Goal: Task Accomplishment & Management: Complete application form

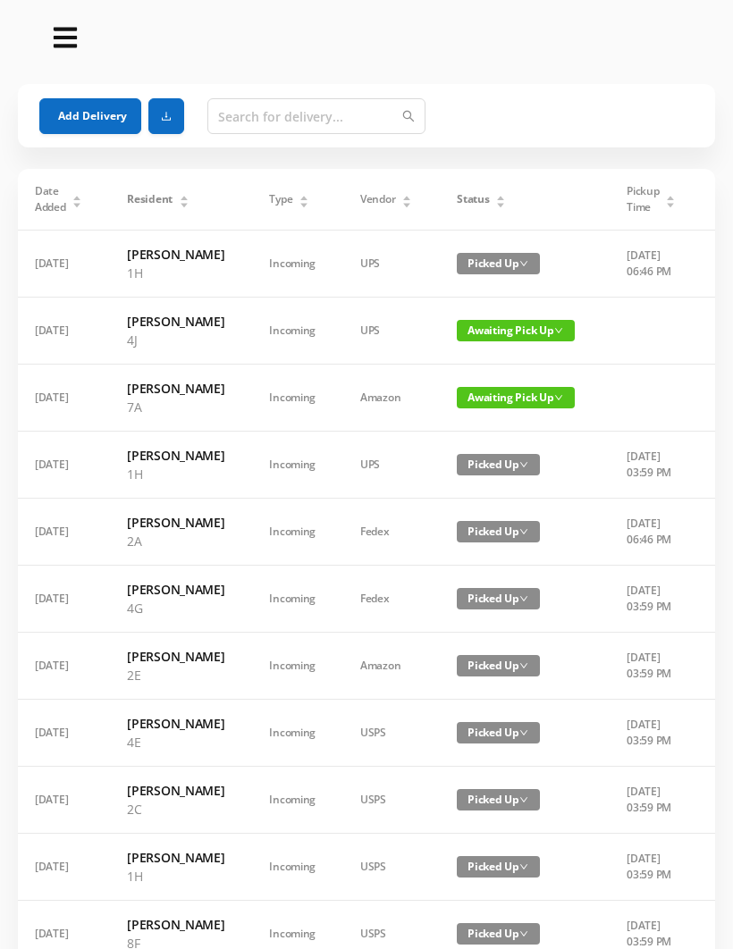
click at [98, 125] on button "Add Delivery" at bounding box center [90, 116] width 102 height 36
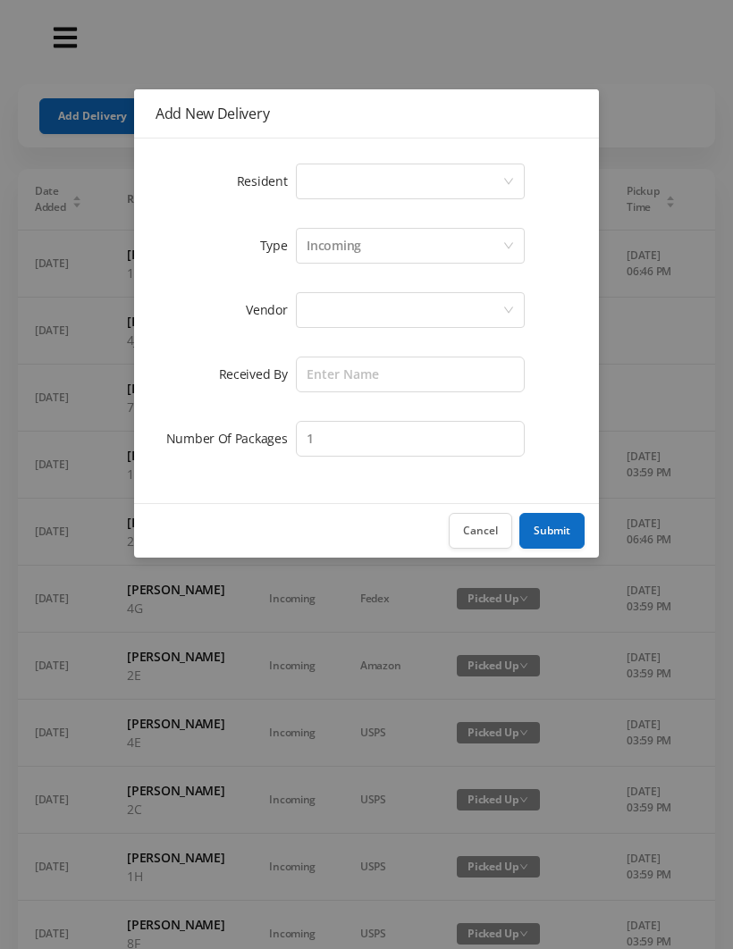
click at [485, 539] on button "Cancel" at bounding box center [480, 531] width 63 height 36
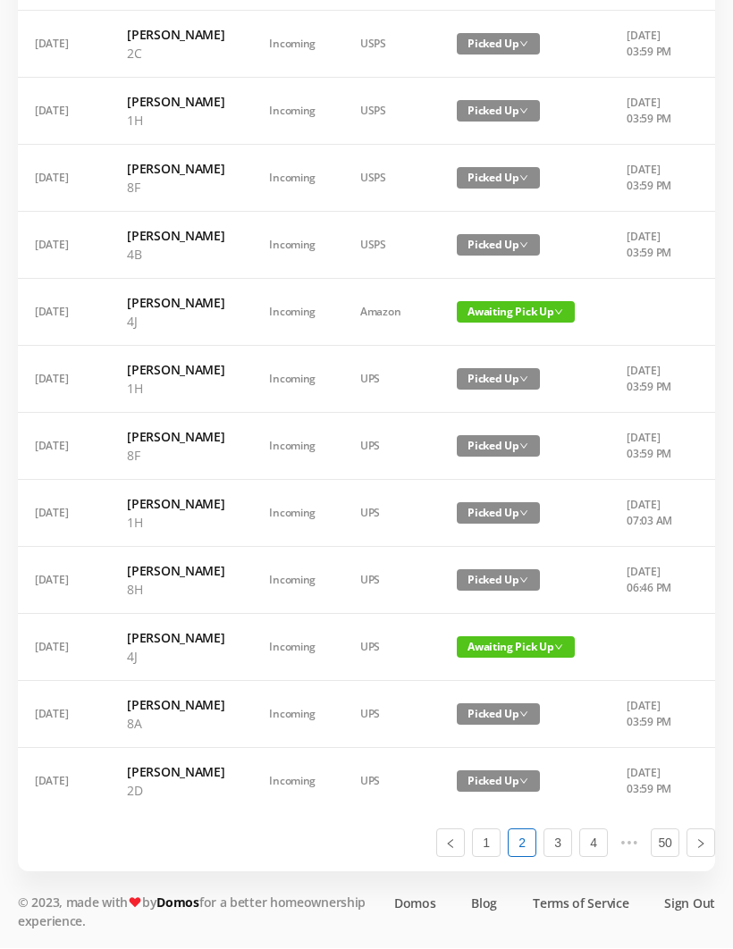
scroll to position [1013, 0]
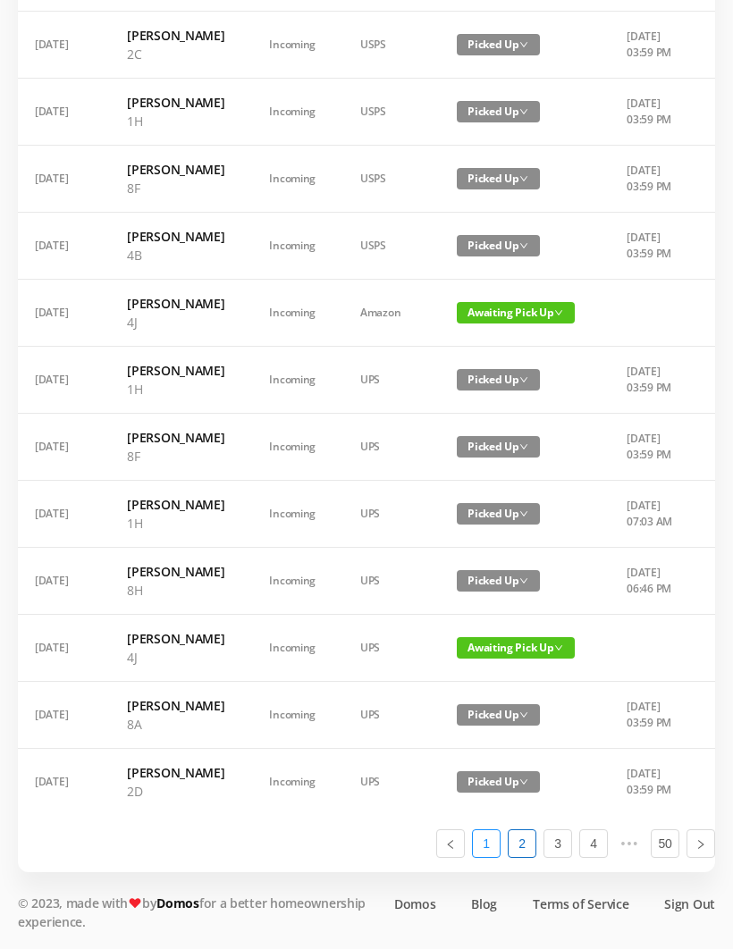
click at [492, 857] on link "1" at bounding box center [486, 843] width 27 height 27
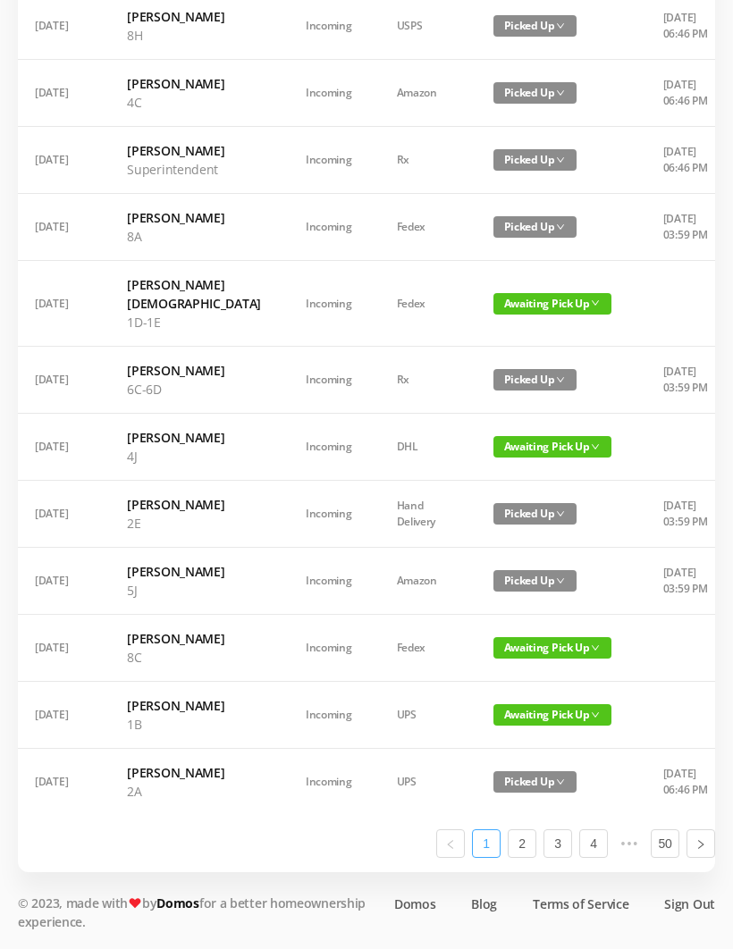
scroll to position [863, 0]
click at [511, 726] on span "Awaiting Pick Up" at bounding box center [552, 714] width 118 height 21
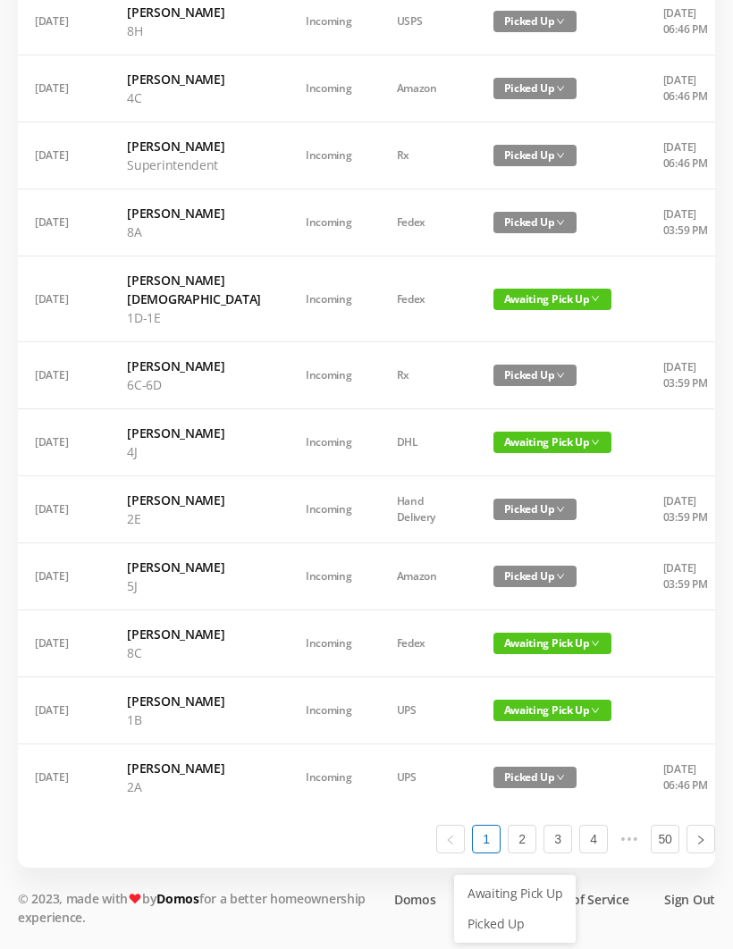
click at [505, 910] on link "Picked Up" at bounding box center [515, 924] width 116 height 29
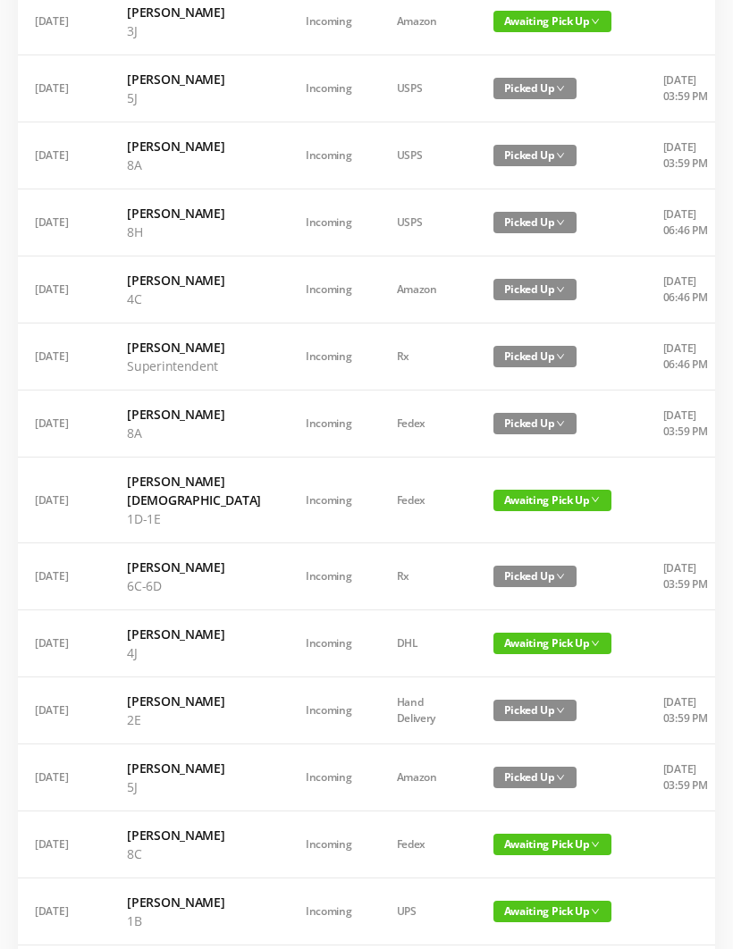
scroll to position [546, 0]
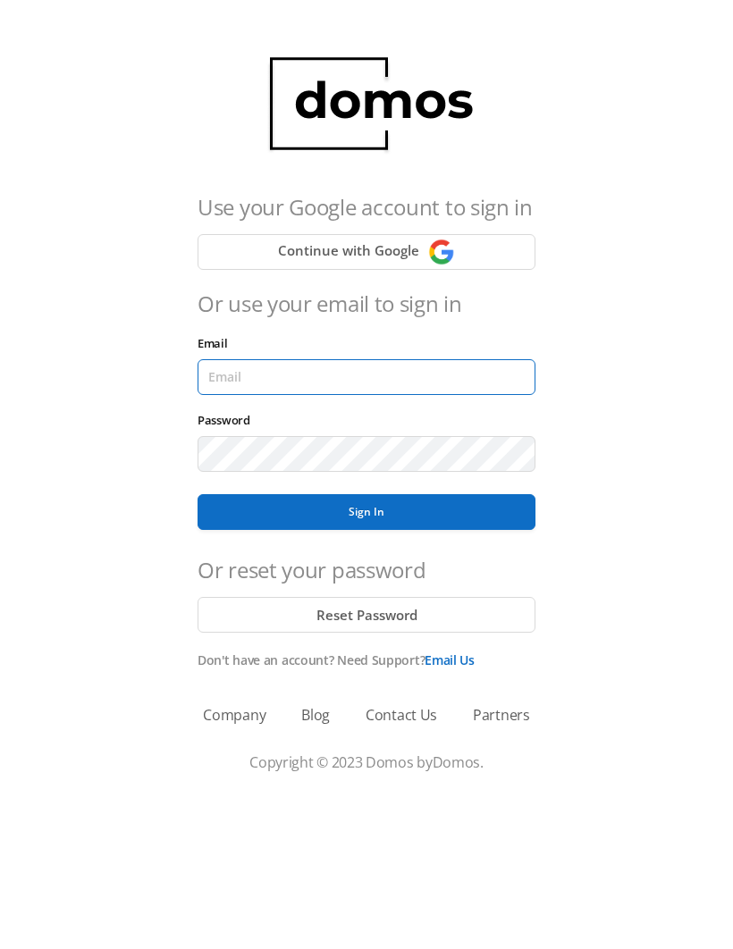
type input "lobby130eightavenue@gmail.com"
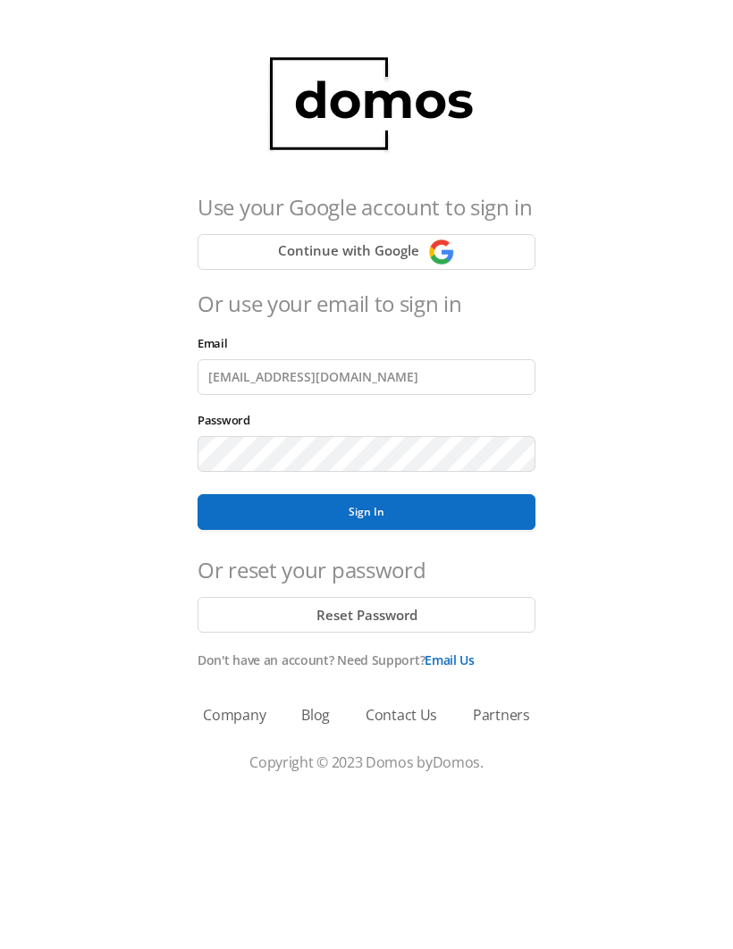
click at [366, 512] on button "Sign In" at bounding box center [367, 512] width 338 height 36
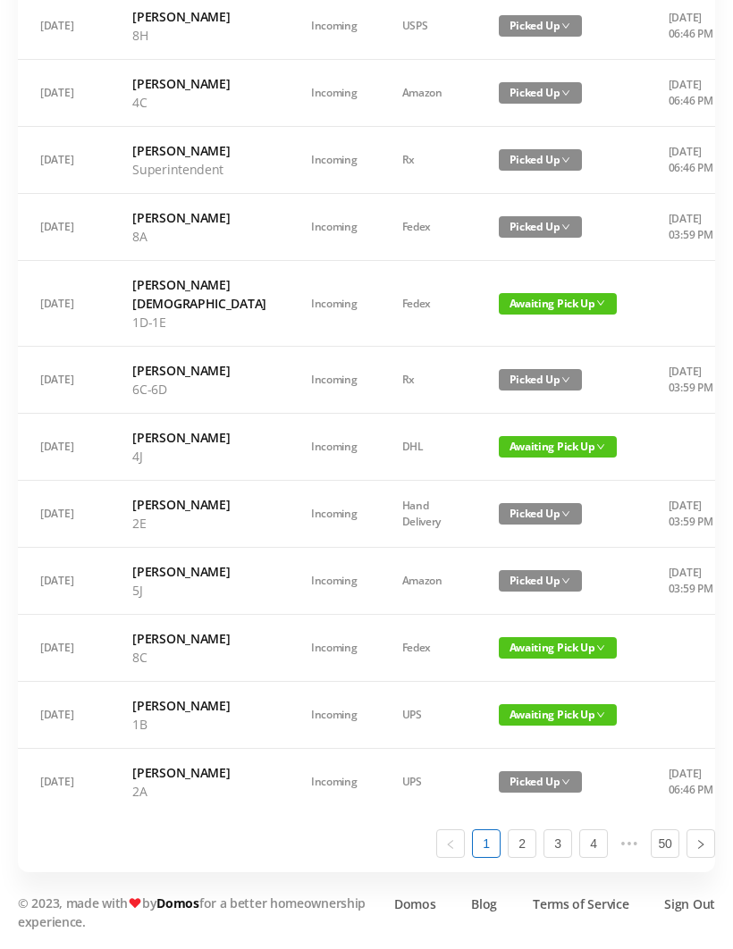
scroll to position [863, 0]
click at [519, 726] on span "Awaiting Pick Up" at bounding box center [558, 714] width 118 height 21
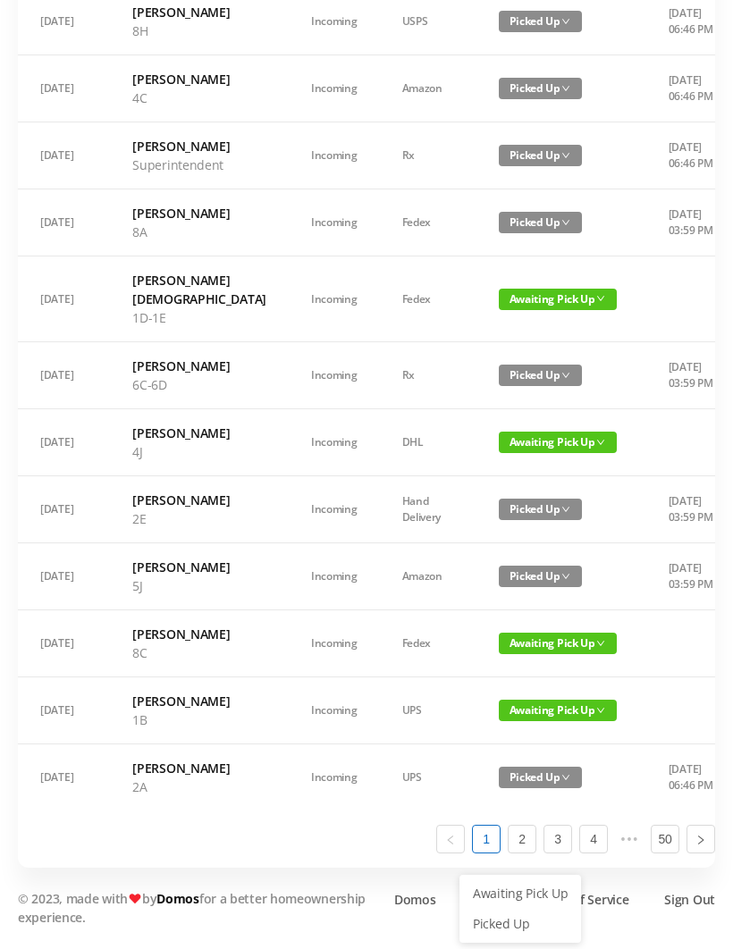
click at [515, 910] on link "Picked Up" at bounding box center [520, 924] width 116 height 29
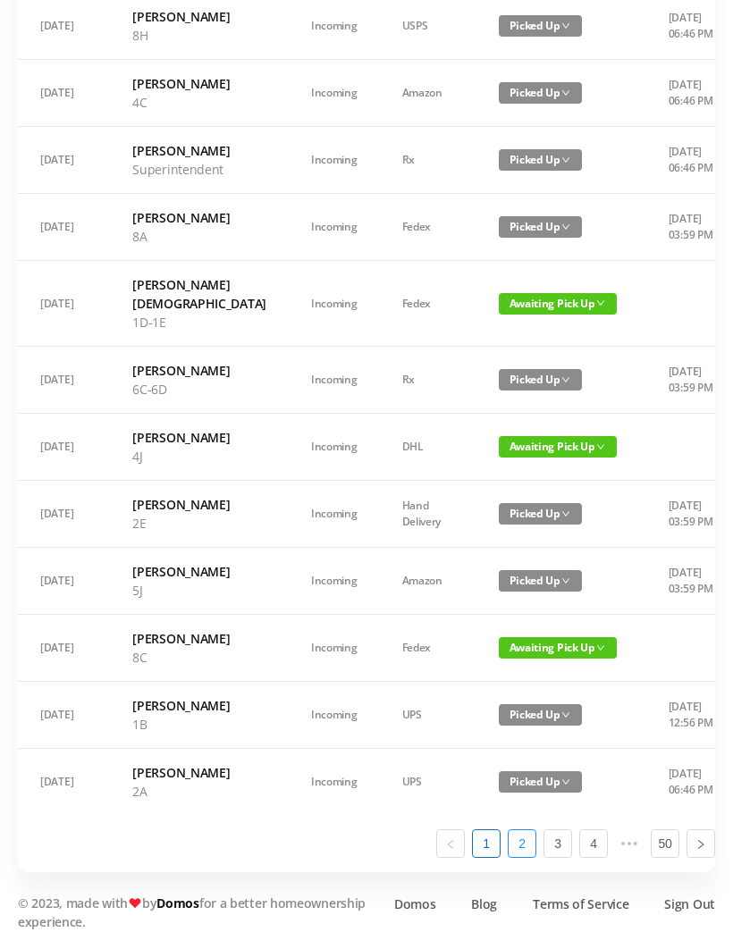
click at [526, 857] on link "2" at bounding box center [522, 843] width 27 height 27
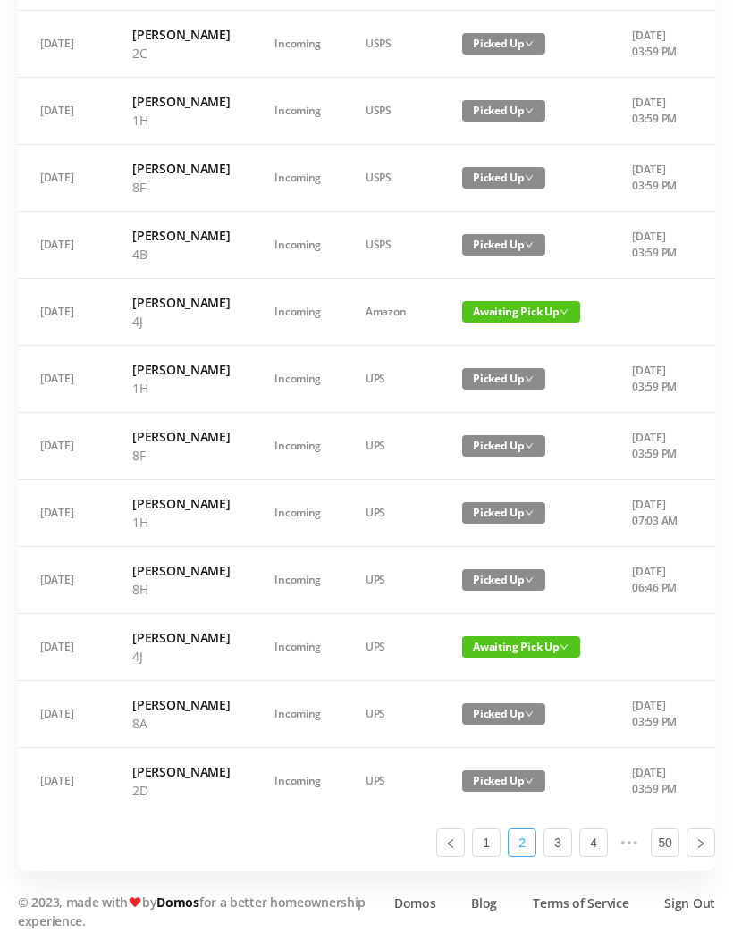
scroll to position [1013, 0]
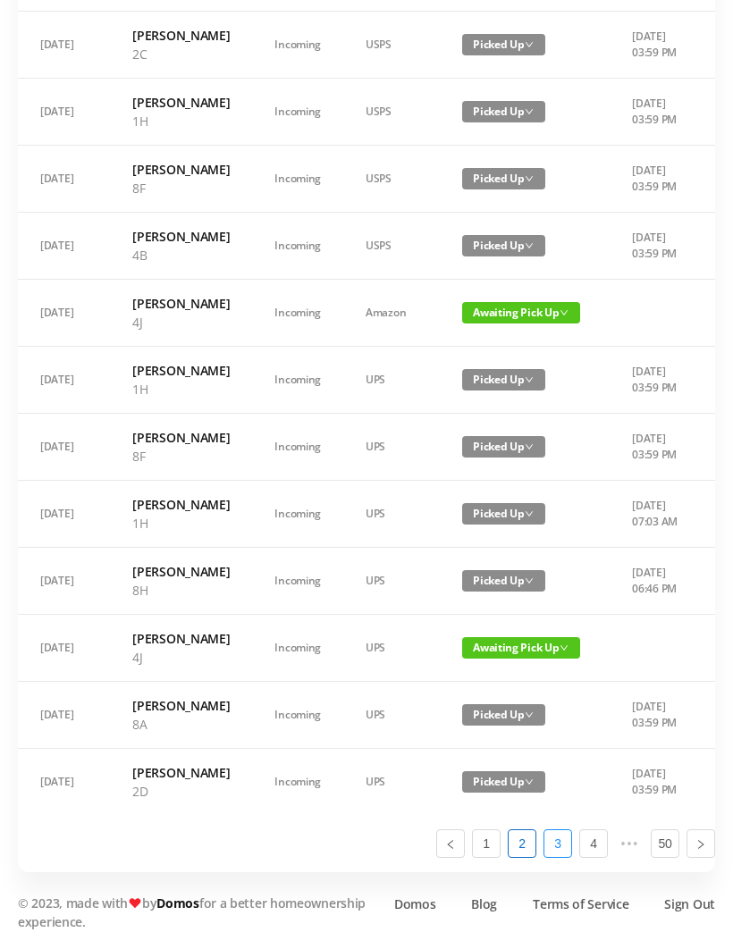
click at [566, 857] on link "3" at bounding box center [557, 843] width 27 height 27
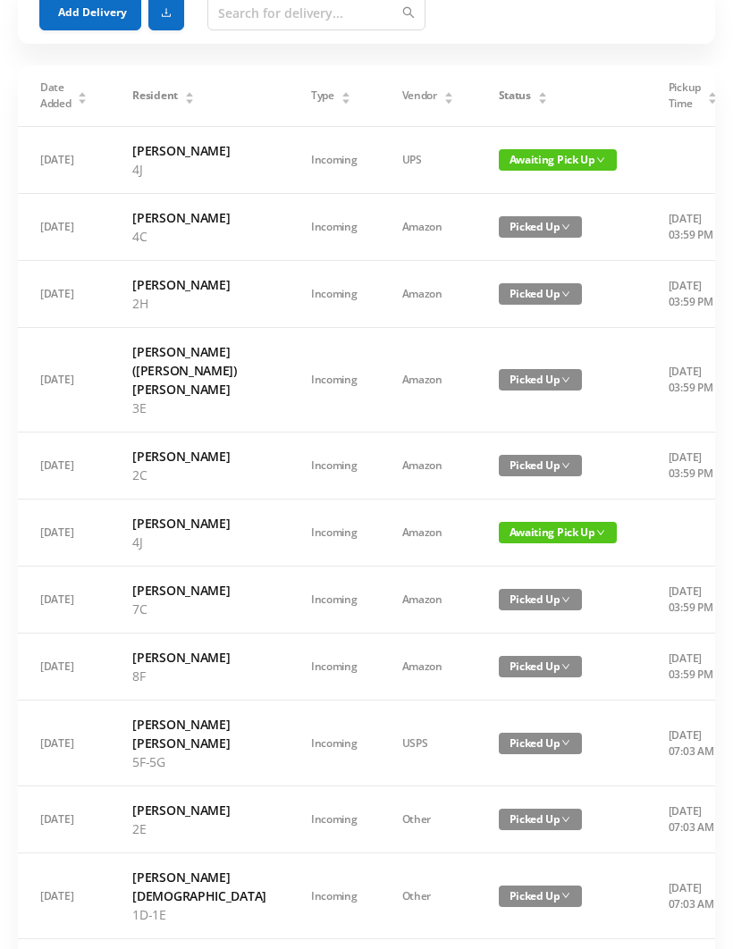
scroll to position [0, 0]
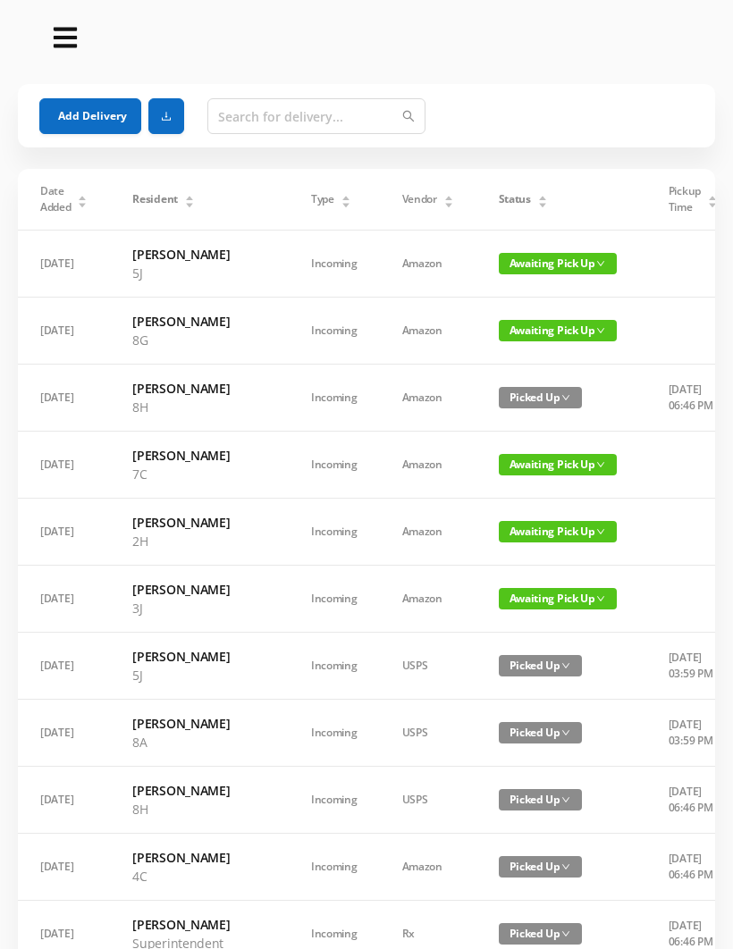
click at [77, 113] on button "Add Delivery" at bounding box center [90, 116] width 102 height 36
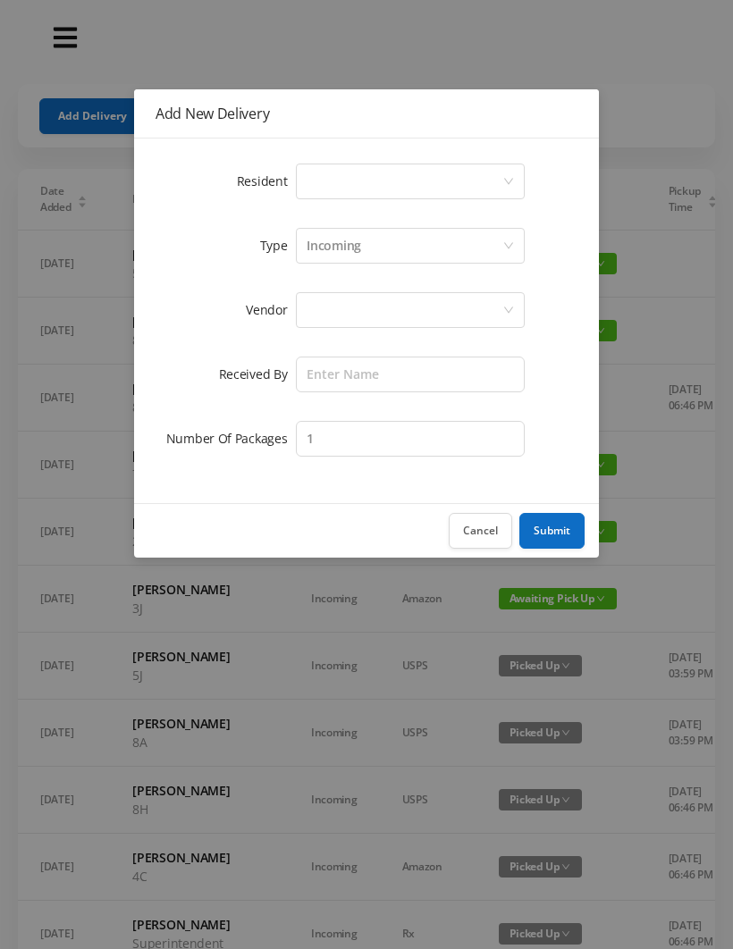
click at [350, 184] on div "Select a person" at bounding box center [405, 181] width 196 height 34
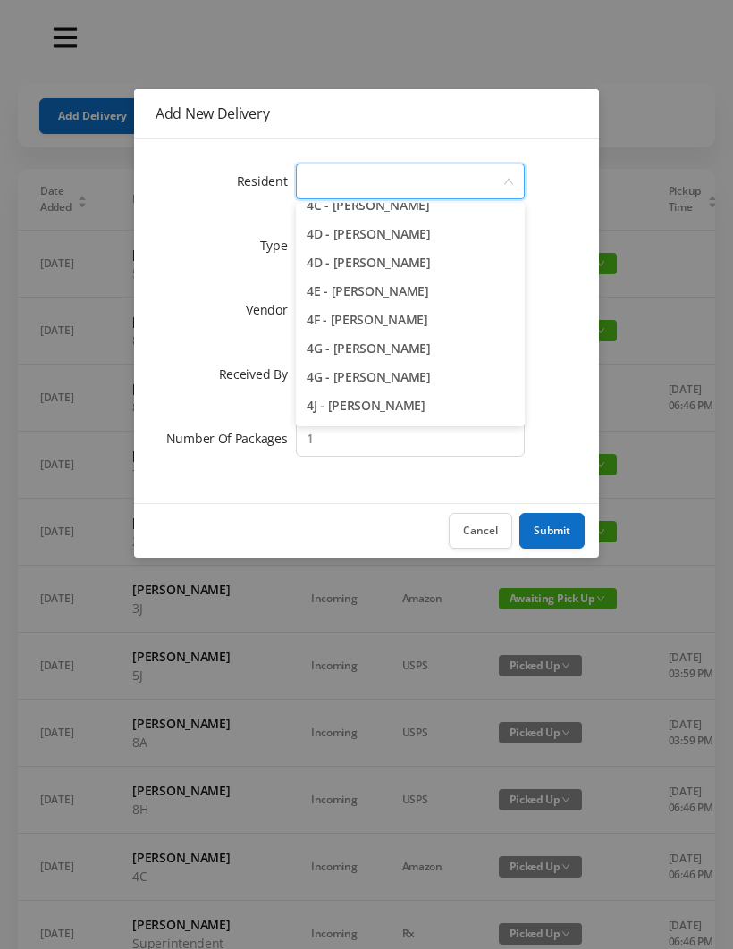
scroll to position [1162, 0]
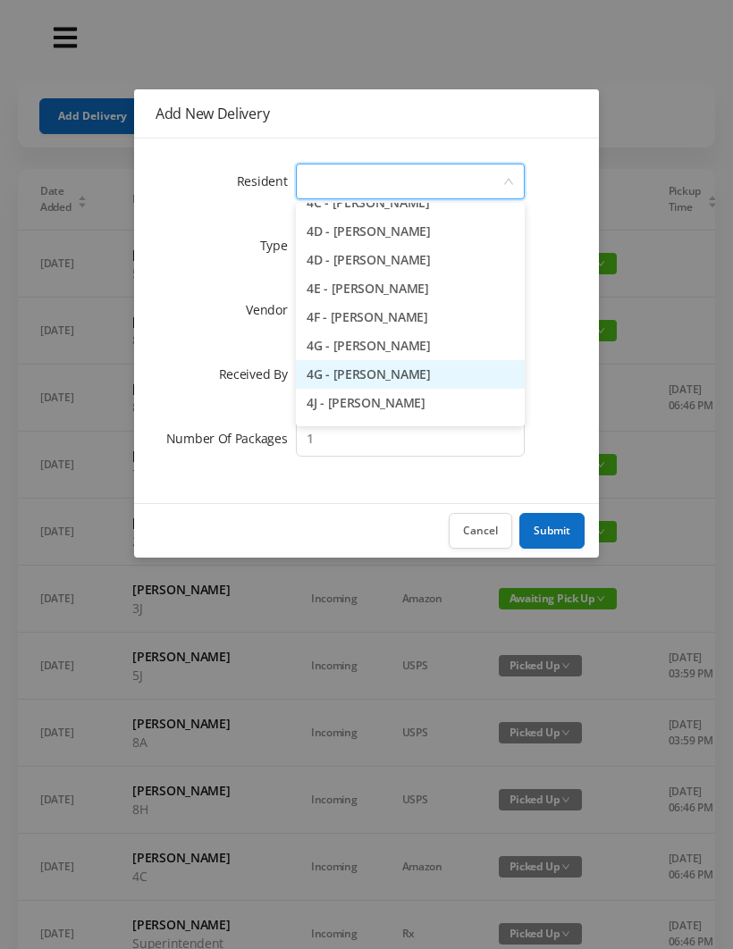
click at [447, 380] on li "4G - [PERSON_NAME]" at bounding box center [410, 374] width 229 height 29
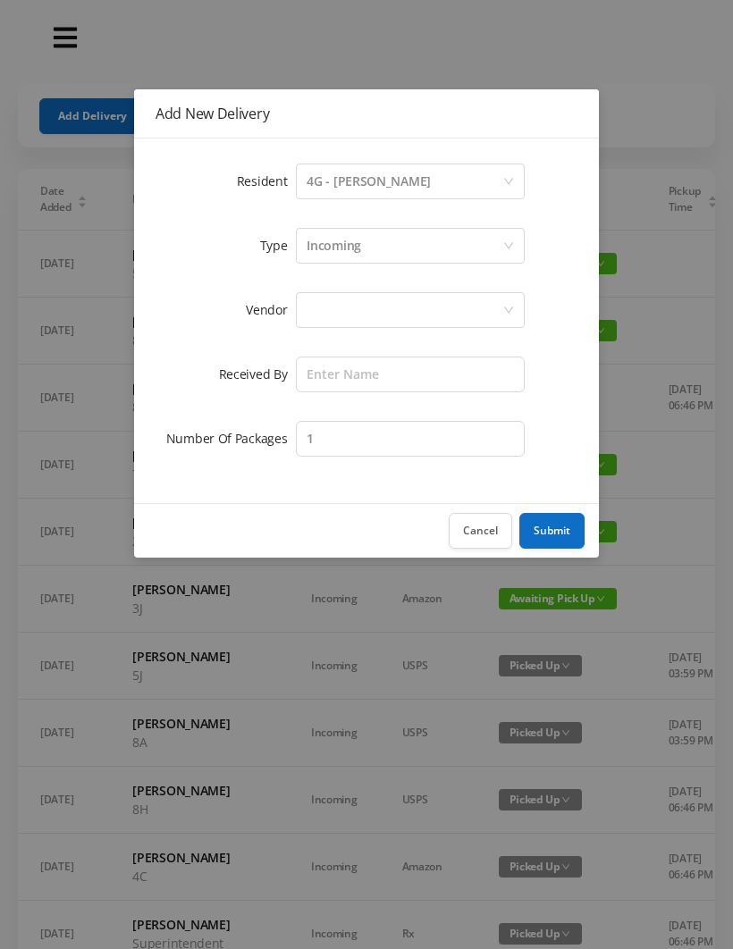
click at [383, 253] on div "Incoming" at bounding box center [405, 246] width 196 height 34
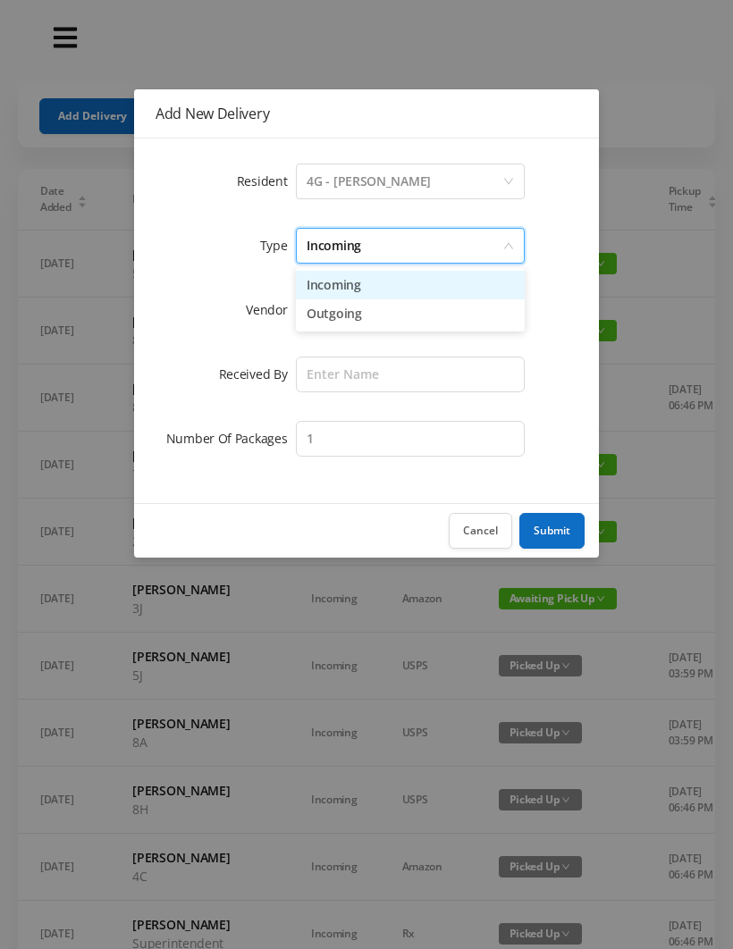
click at [378, 288] on li "Incoming" at bounding box center [410, 285] width 229 height 29
click at [357, 324] on div at bounding box center [405, 310] width 196 height 34
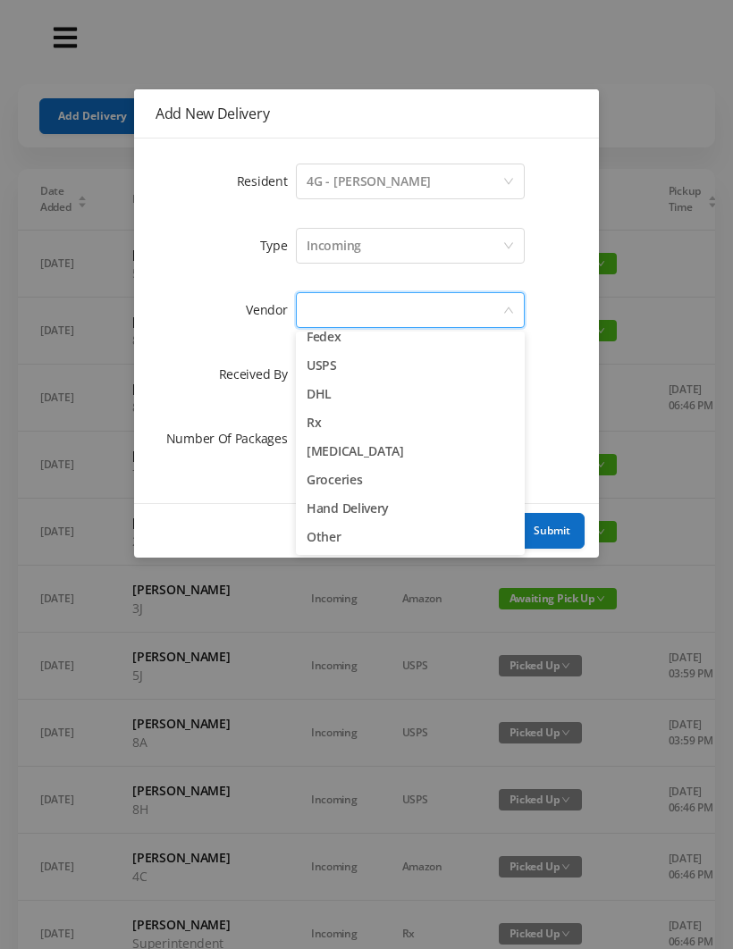
scroll to position [70, 0]
click at [331, 542] on li "Other" at bounding box center [410, 537] width 229 height 29
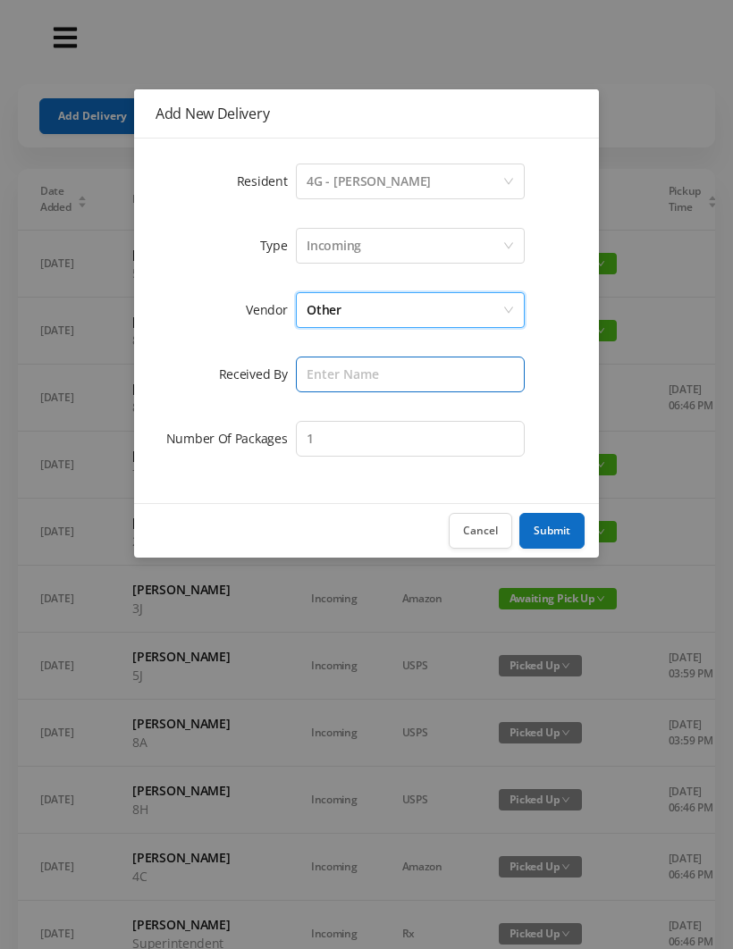
click at [366, 377] on input "text" at bounding box center [410, 375] width 229 height 36
type input "Melece"
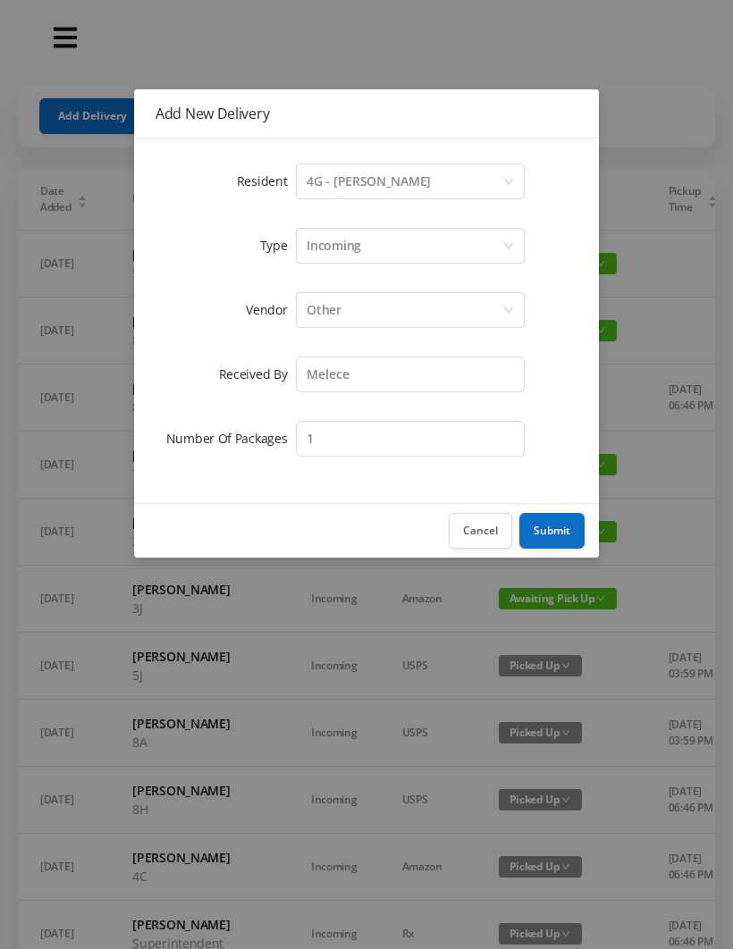
click at [552, 528] on button "Submit" at bounding box center [551, 531] width 65 height 36
